Goal: Task Accomplishment & Management: Manage account settings

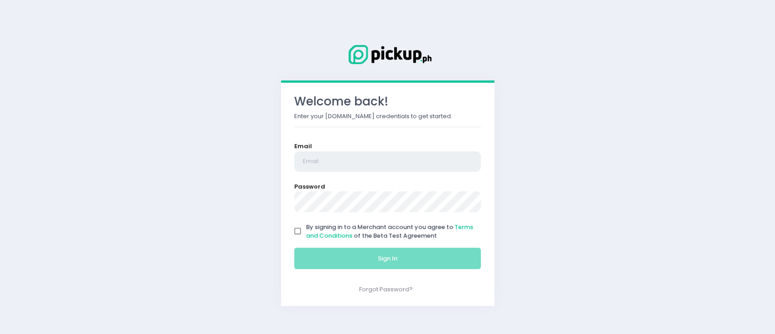
type input "[EMAIL_ADDRESS][DOMAIN_NAME]"
click at [294, 227] on input "By signing in to a Merchant account you agree to Terms and Conditions of the Be…" at bounding box center [297, 230] width 17 height 17
checkbox input "true"
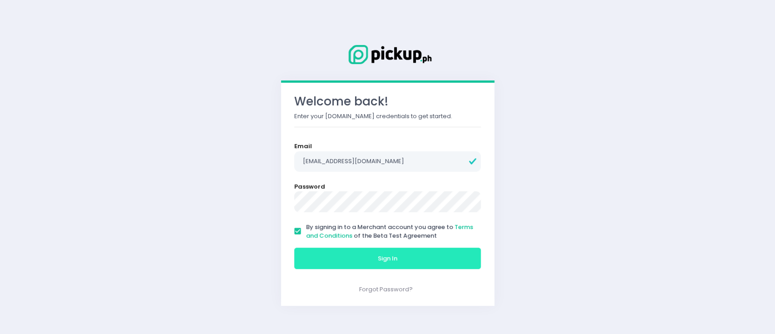
click at [349, 264] on button "Sign In" at bounding box center [387, 258] width 187 height 22
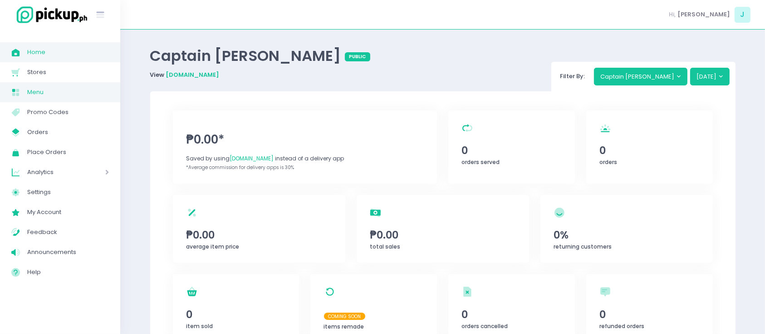
click at [60, 96] on span "Menu" at bounding box center [68, 92] width 82 height 12
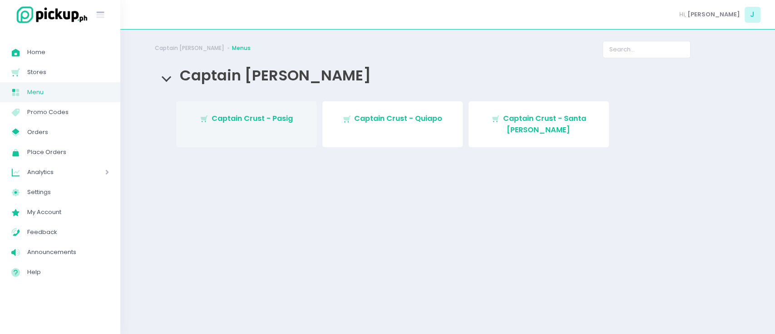
click at [265, 132] on link "Stockholm-icons / Shopping / Cart1 Created with Sketch. Captain Crust - Pasig" at bounding box center [246, 124] width 140 height 46
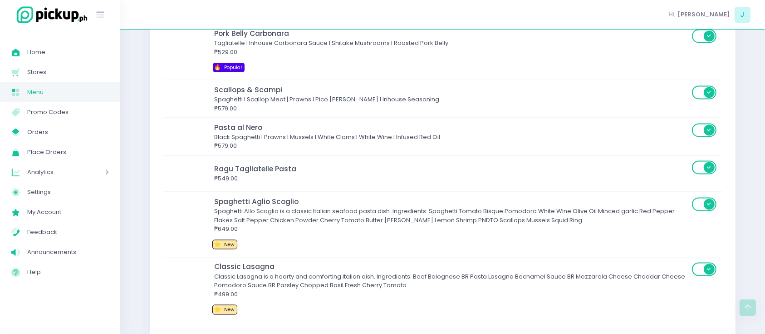
scroll to position [1756, 0]
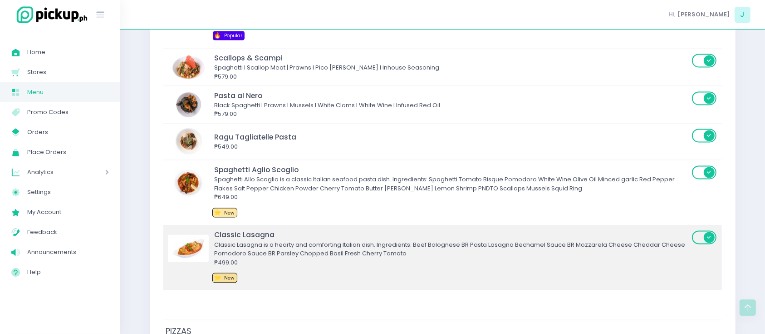
click at [491, 265] on div "Classic Lasagna Classic Lasagna is a hearty and comforting Italian dish. Ingred…" at bounding box center [430, 257] width 524 height 56
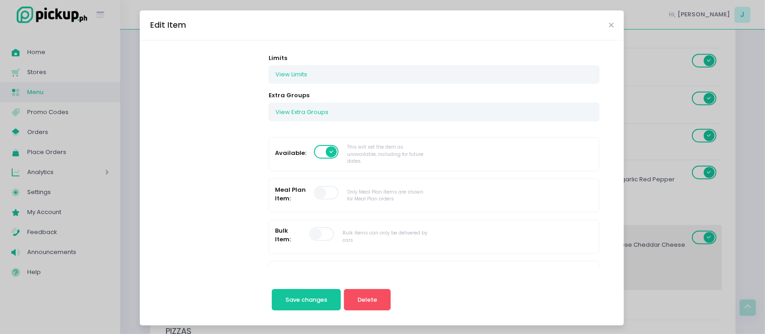
scroll to position [164, 0]
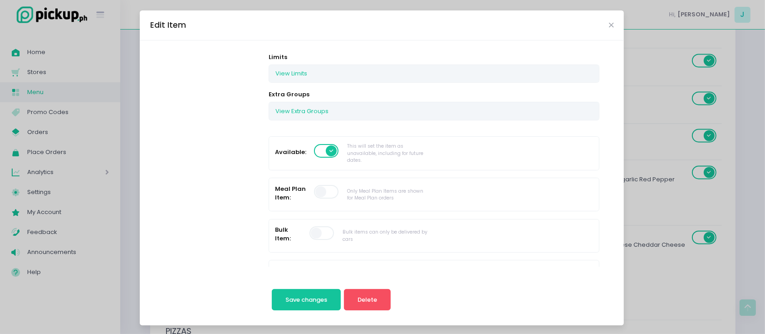
click at [319, 150] on span at bounding box center [327, 151] width 26 height 14
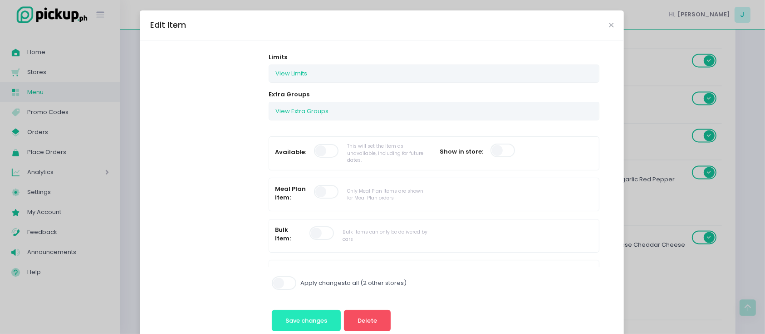
click at [290, 311] on button "Save changes" at bounding box center [306, 320] width 69 height 22
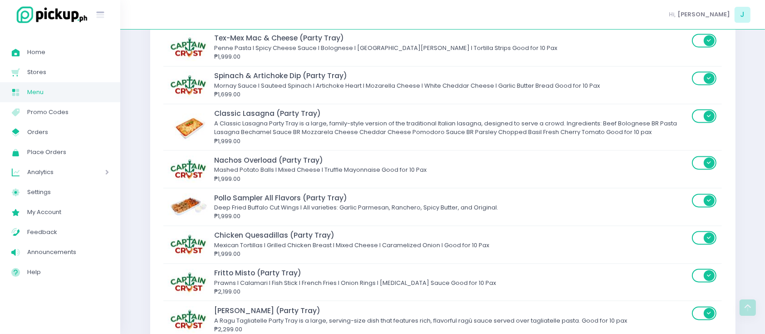
scroll to position [5290, 0]
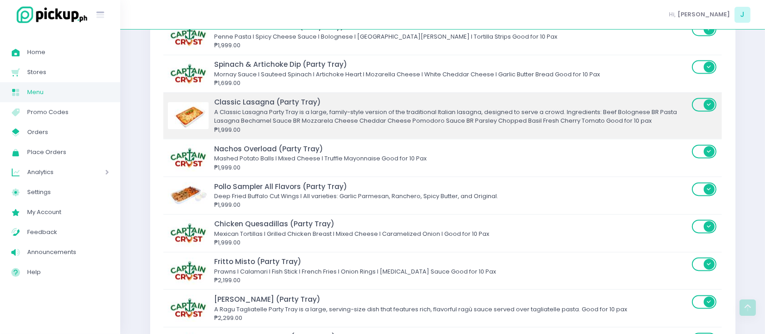
click at [409, 97] on div "Classic Lasagna (Party Tray)" at bounding box center [452, 102] width 475 height 10
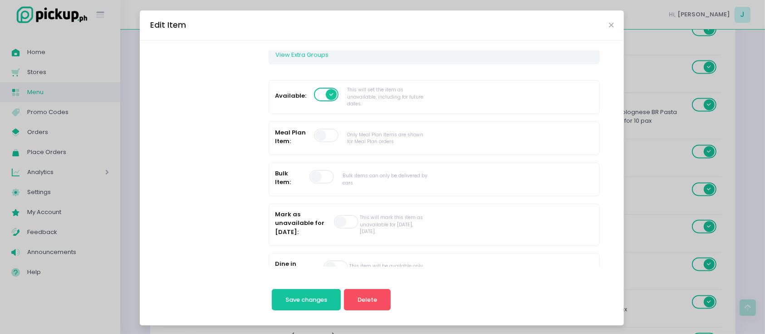
scroll to position [221, 0]
click at [314, 88] on span at bounding box center [327, 94] width 26 height 14
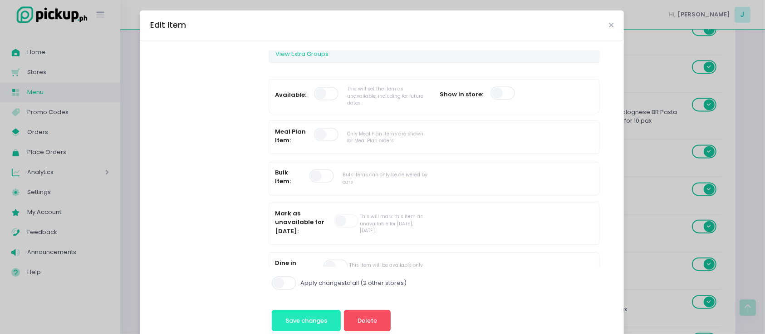
click at [305, 323] on span "Save changes" at bounding box center [306, 320] width 42 height 9
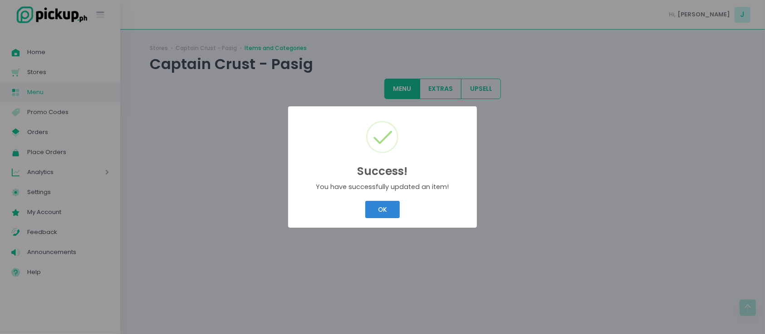
scroll to position [0, 0]
